Goal: Check status: Check status

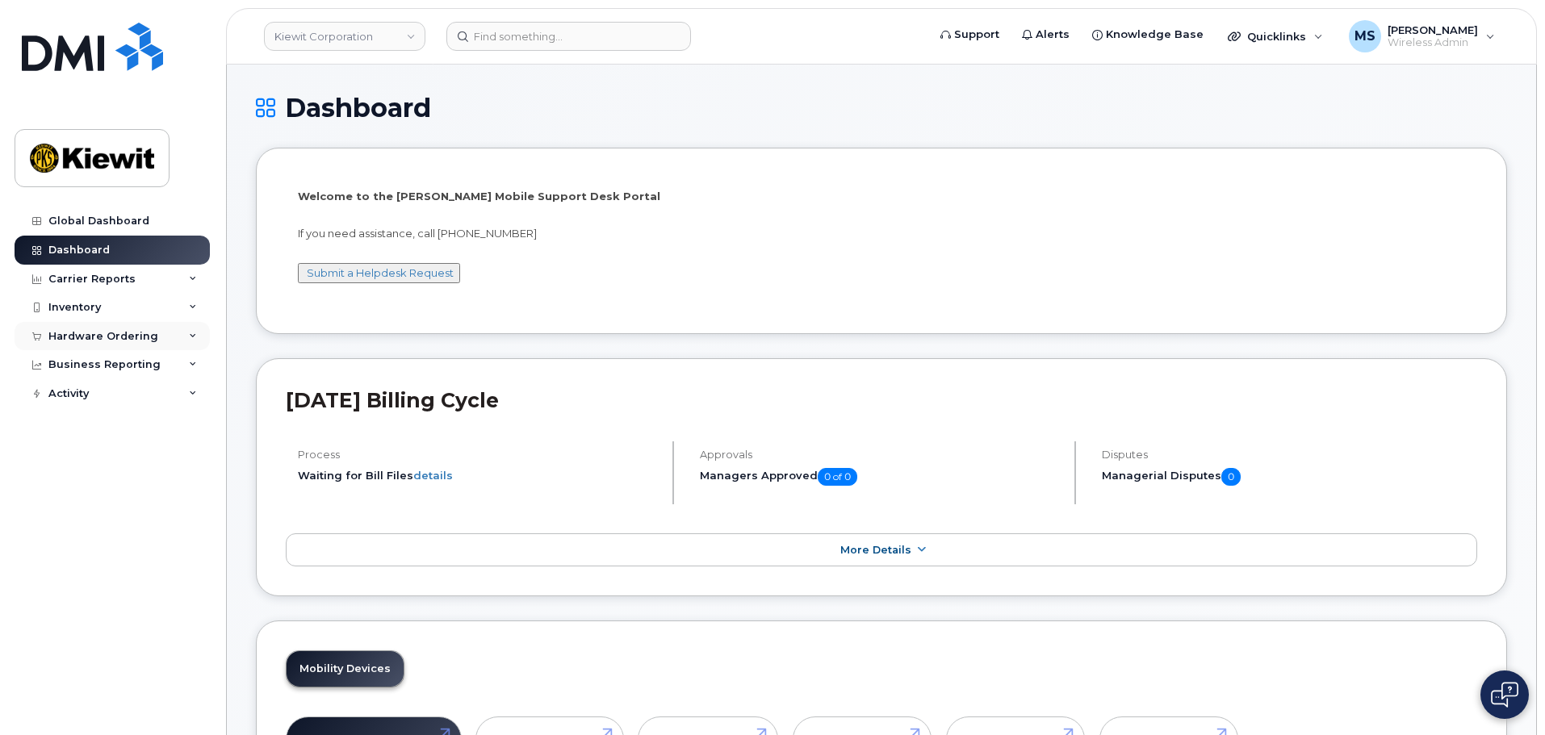
click at [107, 334] on div "Hardware Ordering" at bounding box center [103, 336] width 110 height 13
click at [97, 356] on link "Overview" at bounding box center [126, 365] width 167 height 31
click at [129, 391] on link "Orders" at bounding box center [126, 397] width 167 height 31
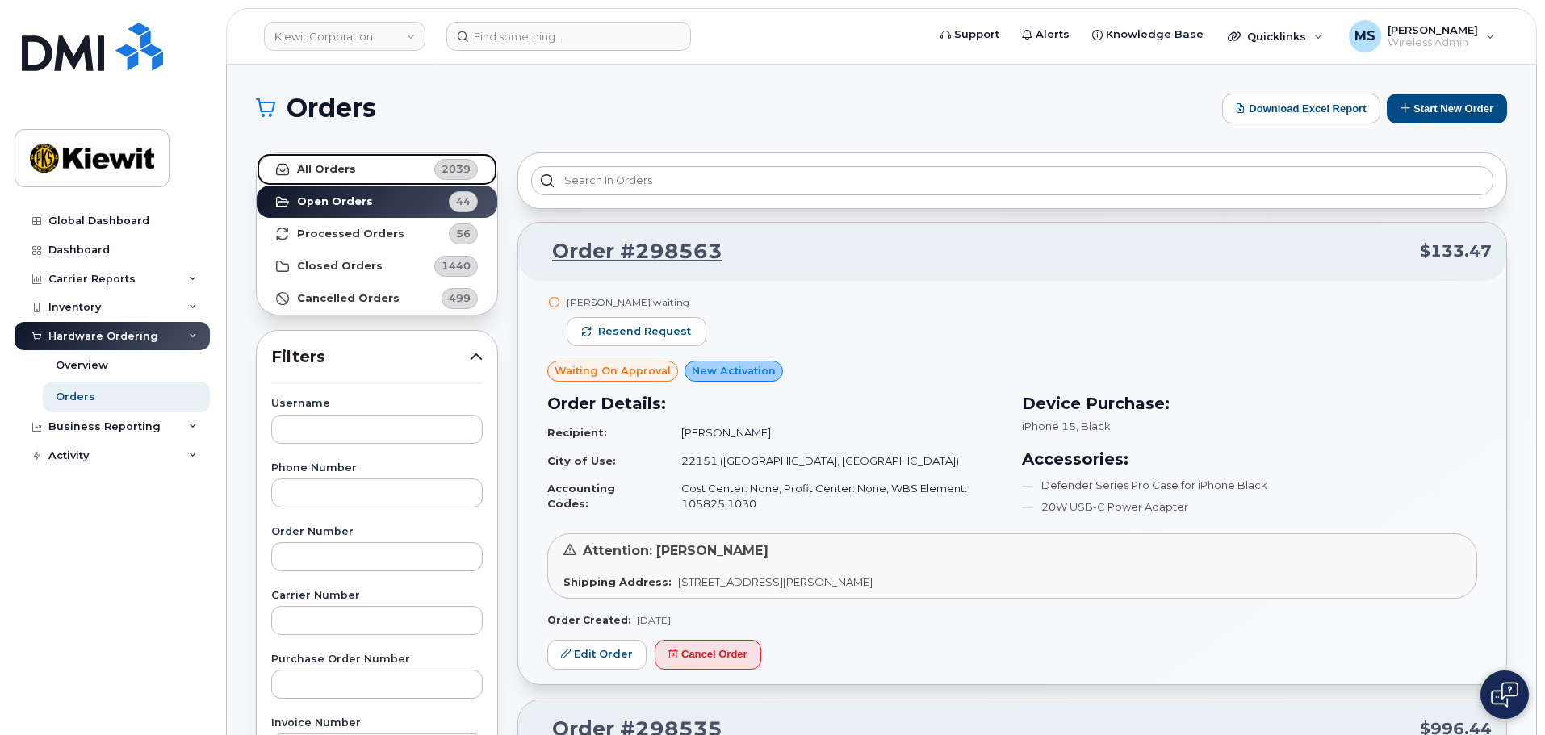
click at [338, 165] on strong "All Orders" at bounding box center [326, 169] width 59 height 13
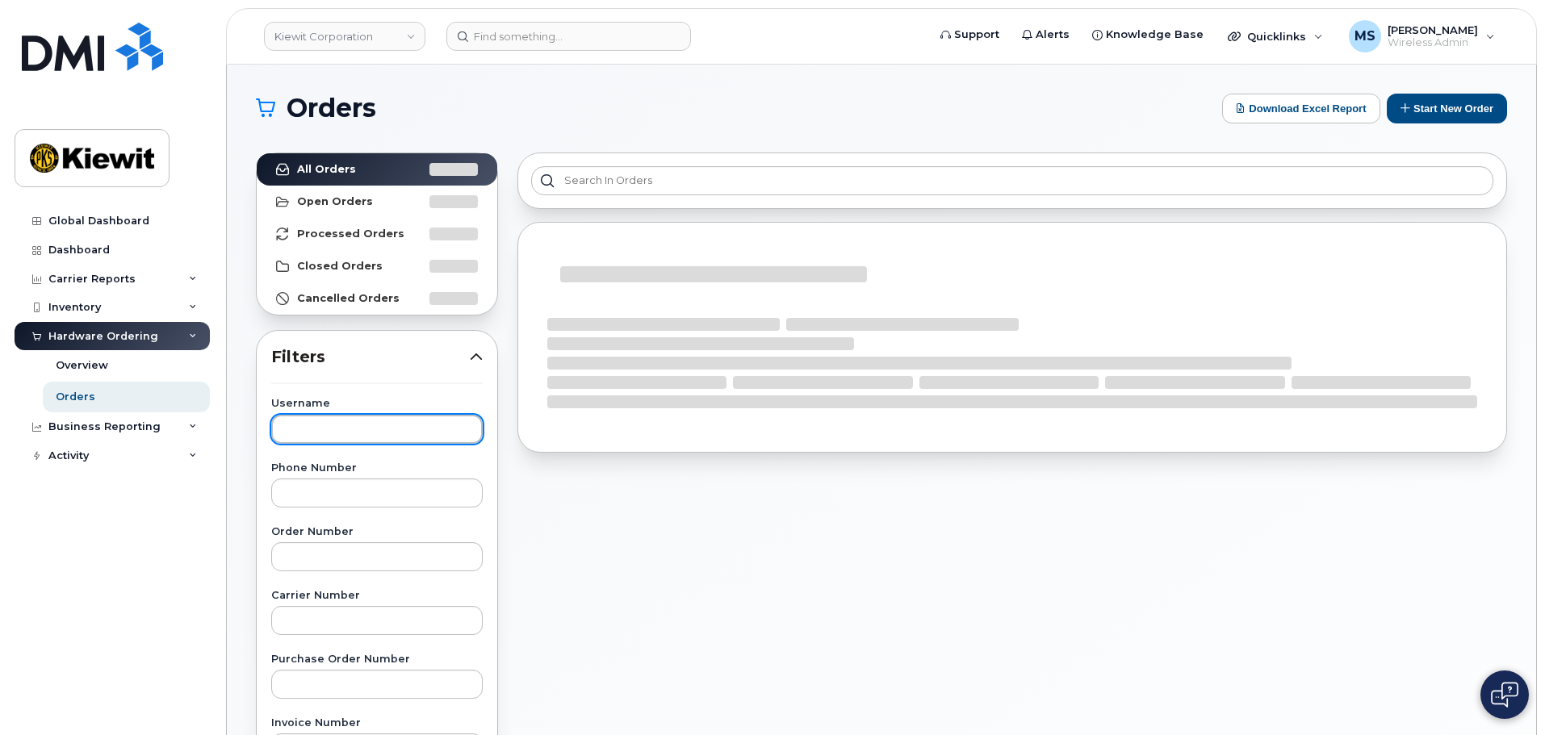
click at [329, 433] on input "text" at bounding box center [376, 429] width 211 height 29
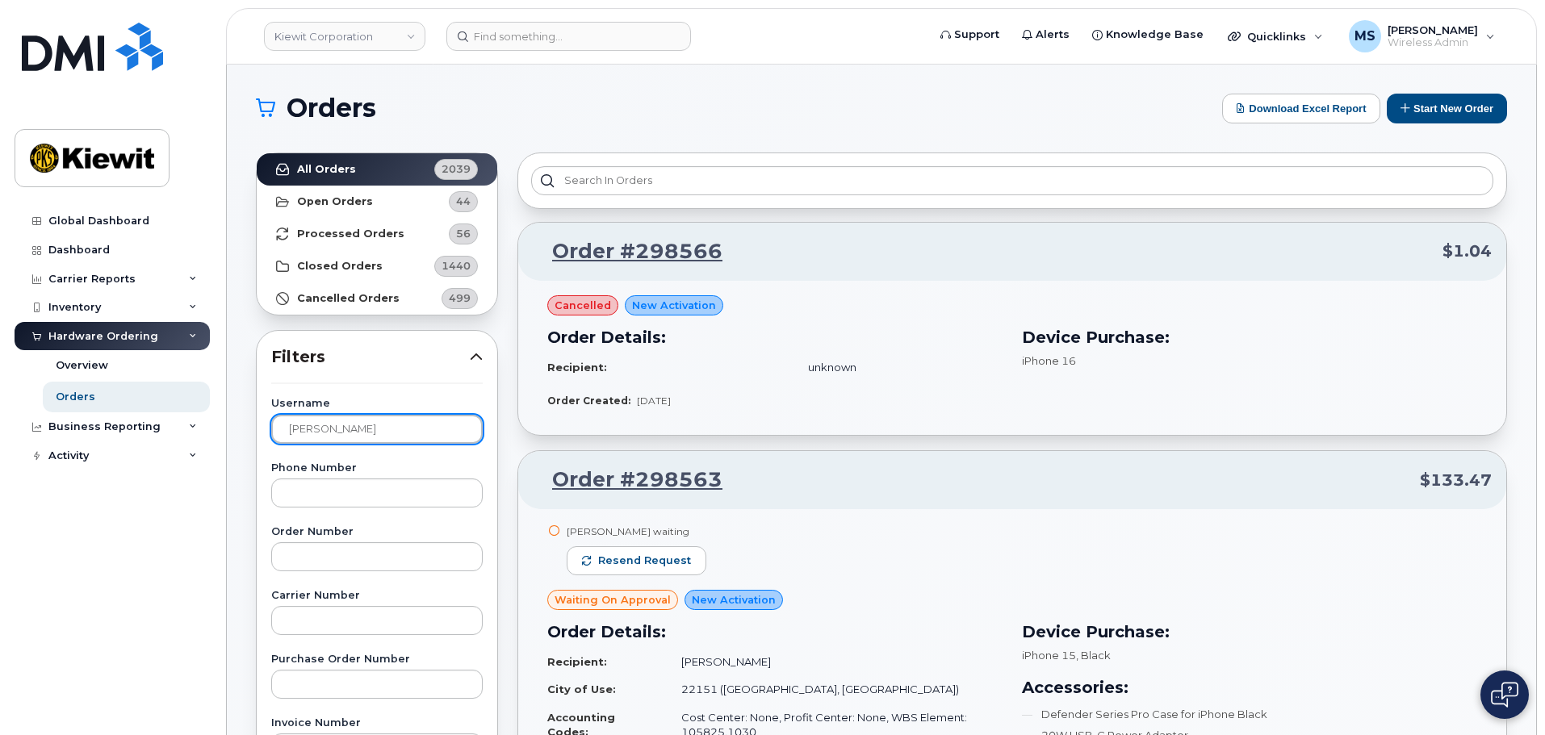
type input "[PERSON_NAME]"
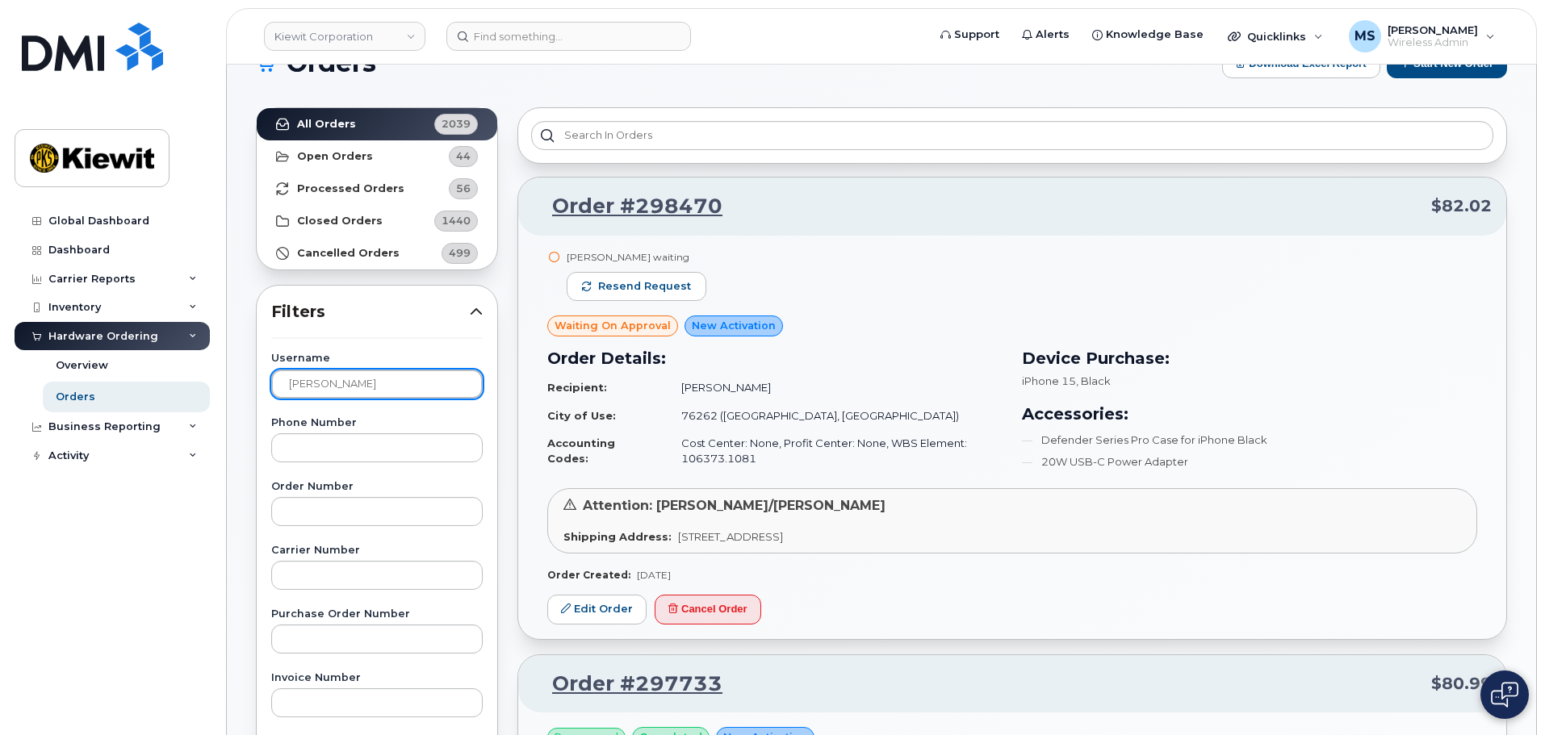
scroll to position [81, 0]
